Goal: Obtain resource: Download file/media

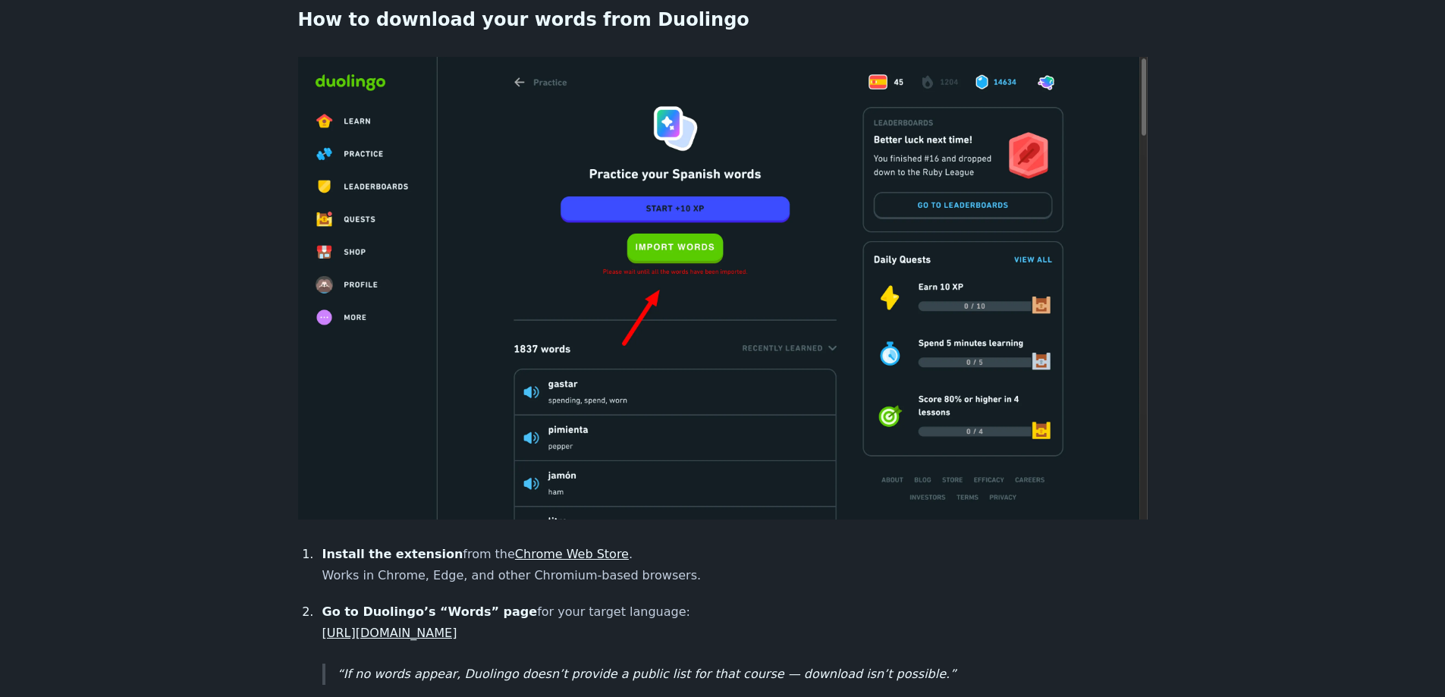
scroll to position [1062, 0]
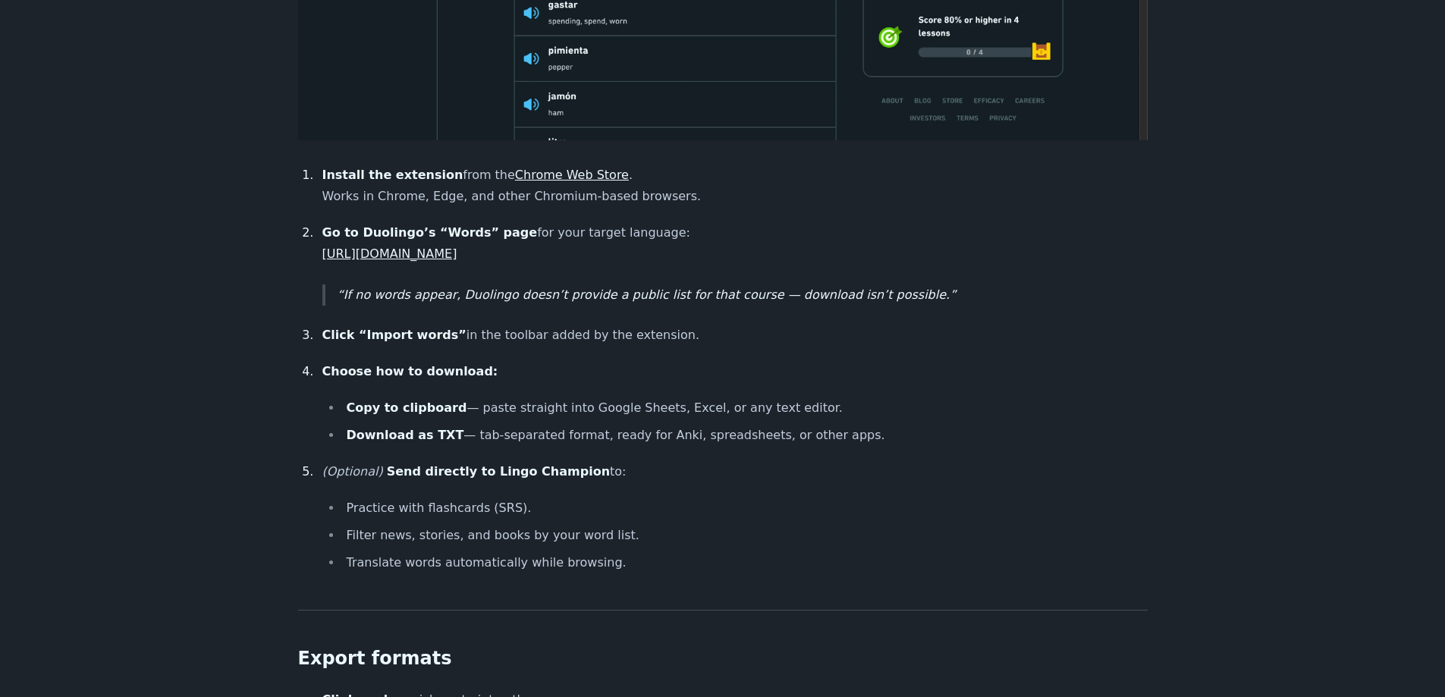
click at [515, 168] on link "Chrome Web Store" at bounding box center [572, 175] width 114 height 14
click at [457, 247] on link "[URL][DOMAIN_NAME]" at bounding box center [389, 254] width 135 height 14
click at [50, 206] on main "Download Duolingo Vocabulary Duolingo no longer makes it easy to see or downloa…" at bounding box center [722, 427] width 1445 height 2869
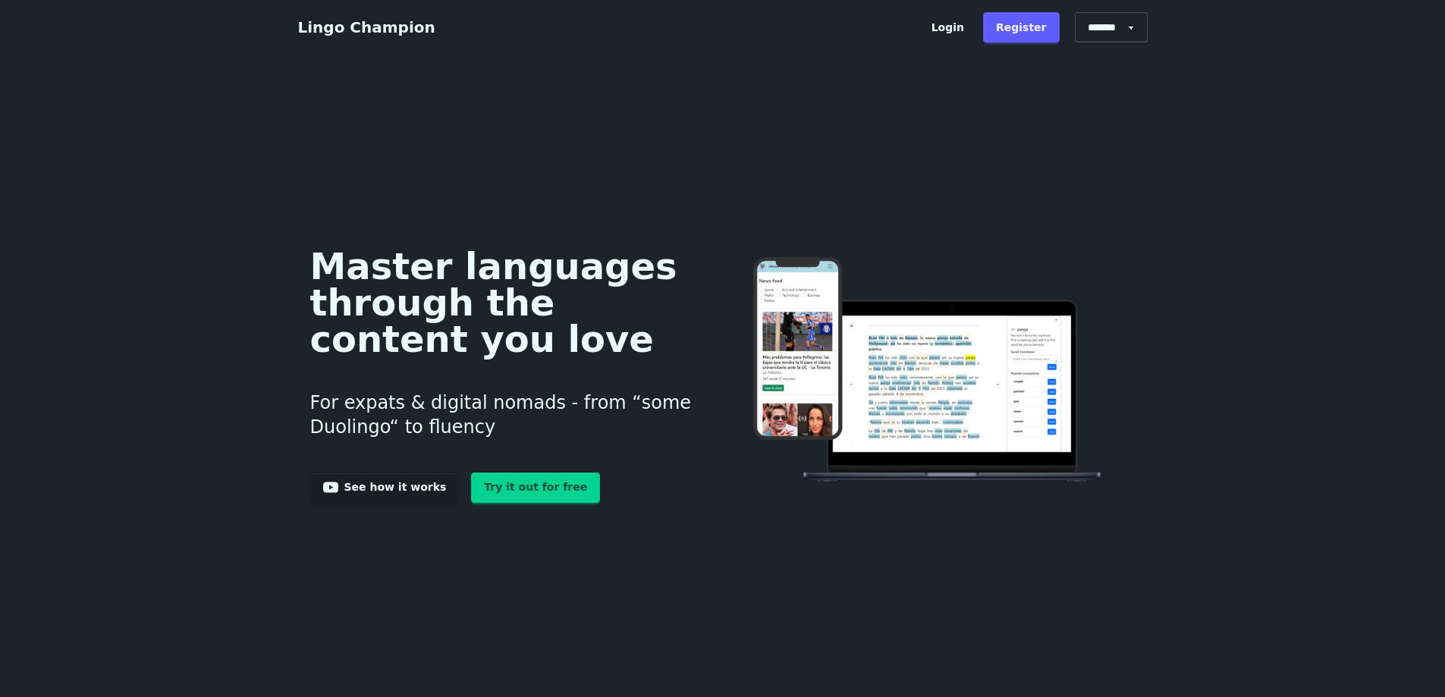
click at [991, 177] on div "Master languages through the content you love For expats & digital nomads - fro…" at bounding box center [723, 371] width 850 height 572
